Goal: Navigation & Orientation: Find specific page/section

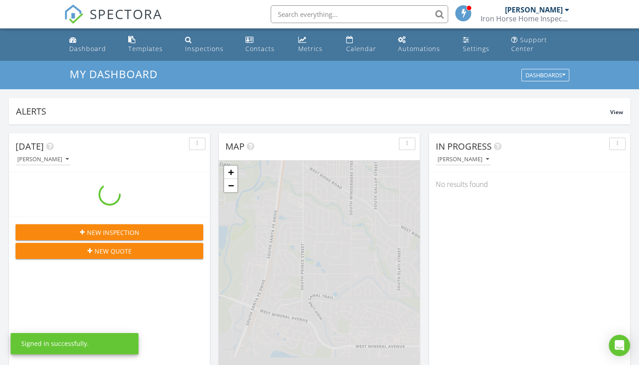
scroll to position [808, 639]
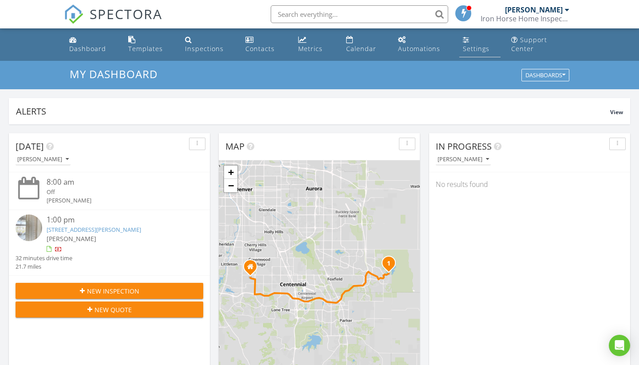
click at [467, 49] on div "Settings" at bounding box center [476, 48] width 27 height 8
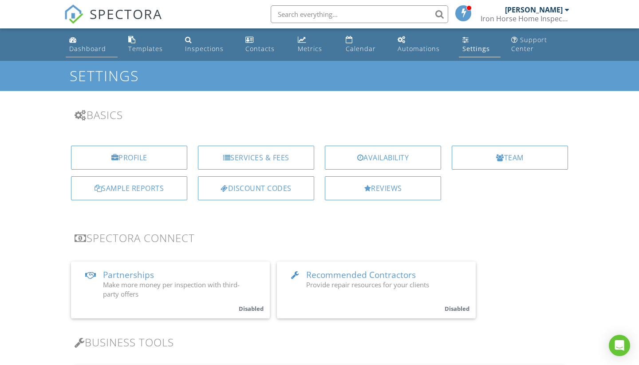
click at [96, 51] on div "Dashboard" at bounding box center [87, 48] width 37 height 8
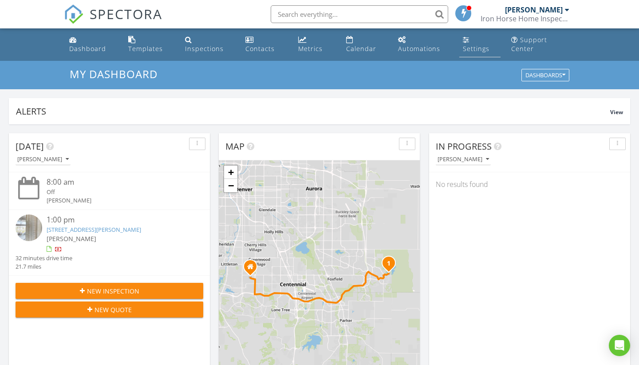
click at [477, 47] on div "Settings" at bounding box center [476, 48] width 27 height 8
